Goal: Register for event/course

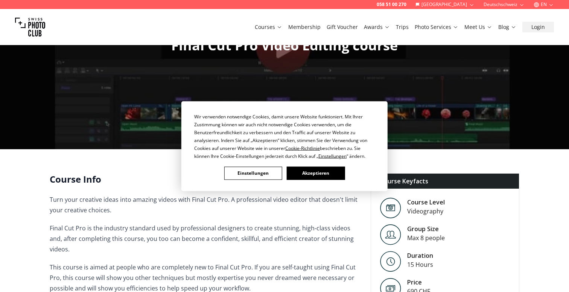
scroll to position [59, 0]
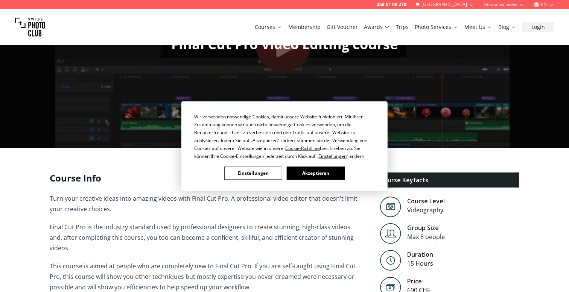
click at [257, 175] on button "Einstellungen" at bounding box center [253, 173] width 58 height 13
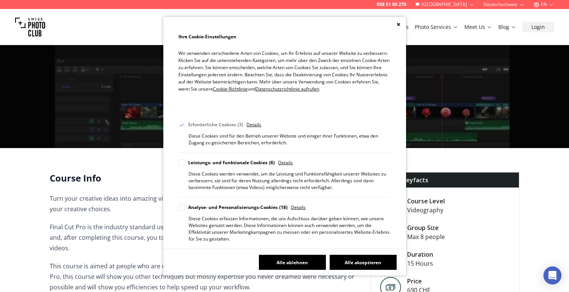
click at [286, 264] on button "Alle ablehnen" at bounding box center [292, 262] width 67 height 15
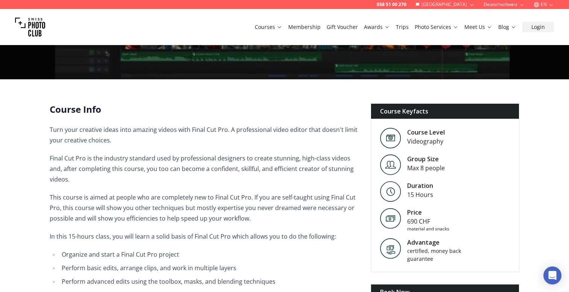
scroll to position [131, 0]
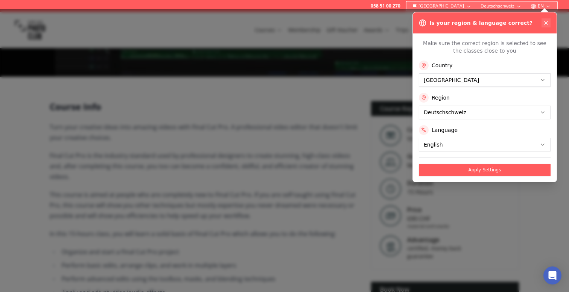
click at [546, 23] on icon at bounding box center [545, 22] width 3 height 3
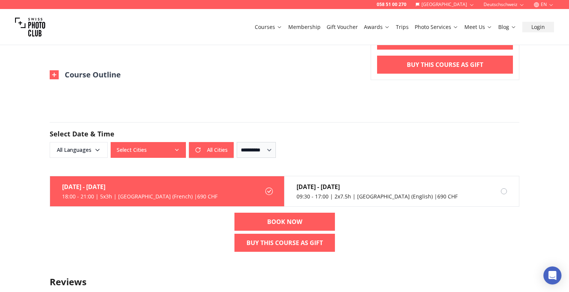
scroll to position [584, 0]
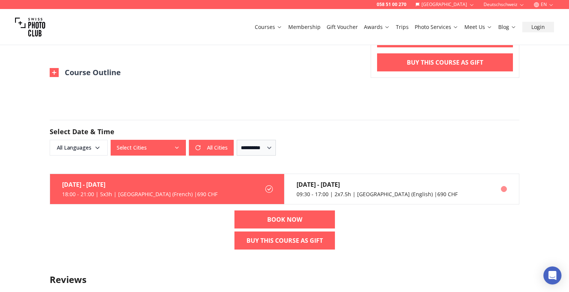
click at [368, 180] on div "[DATE] - [DATE]" at bounding box center [376, 184] width 161 height 9
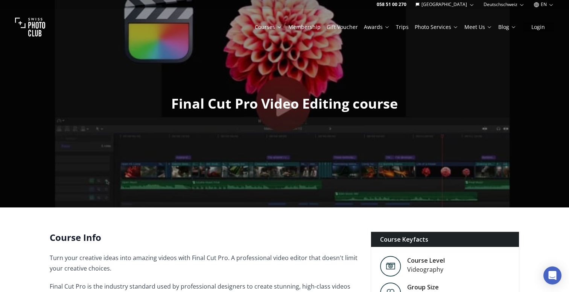
scroll to position [1, 0]
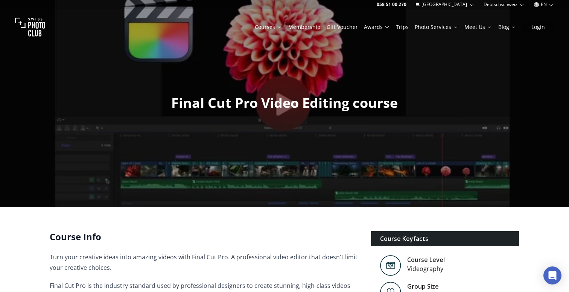
click at [308, 26] on link "Membership" at bounding box center [304, 27] width 32 height 8
